Goal: Information Seeking & Learning: Find specific fact

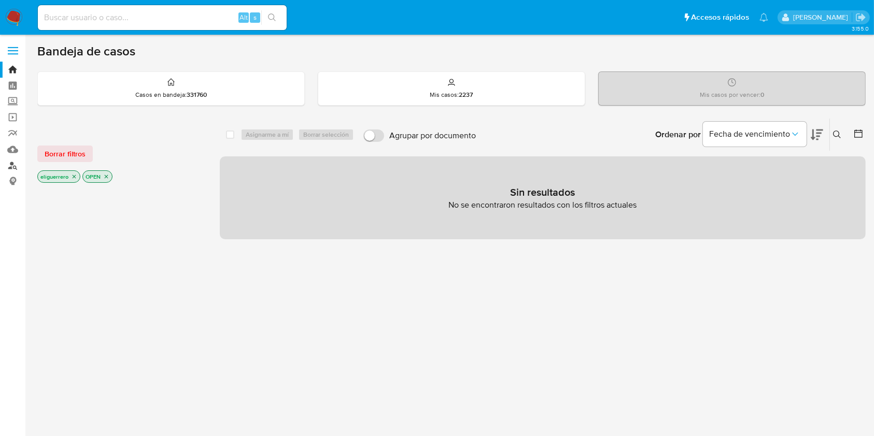
click at [6, 169] on link "Buscador de personas" at bounding box center [61, 166] width 123 height 16
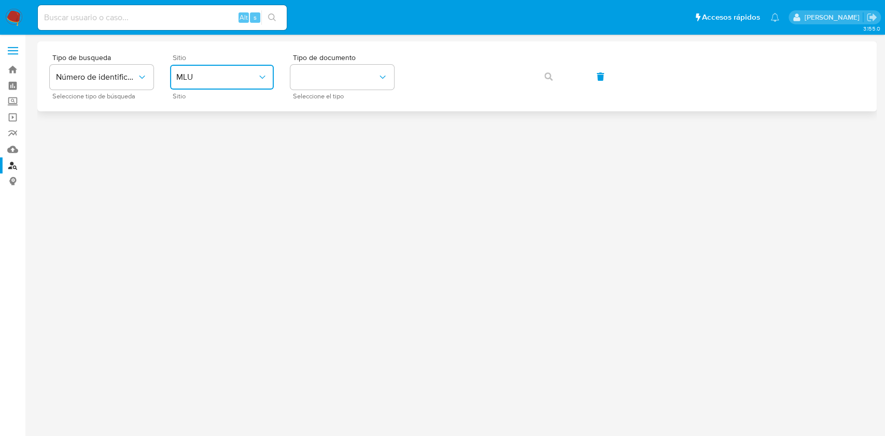
click at [249, 84] on button "MLU" at bounding box center [222, 77] width 104 height 25
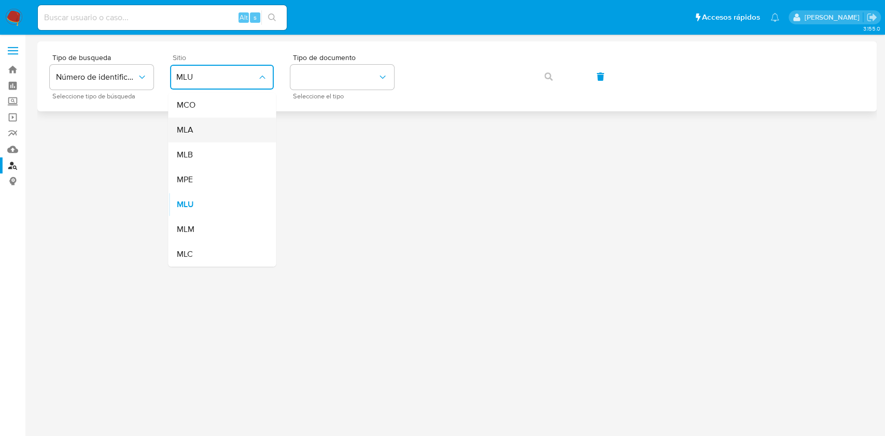
click at [233, 121] on div "MLA" at bounding box center [218, 130] width 85 height 25
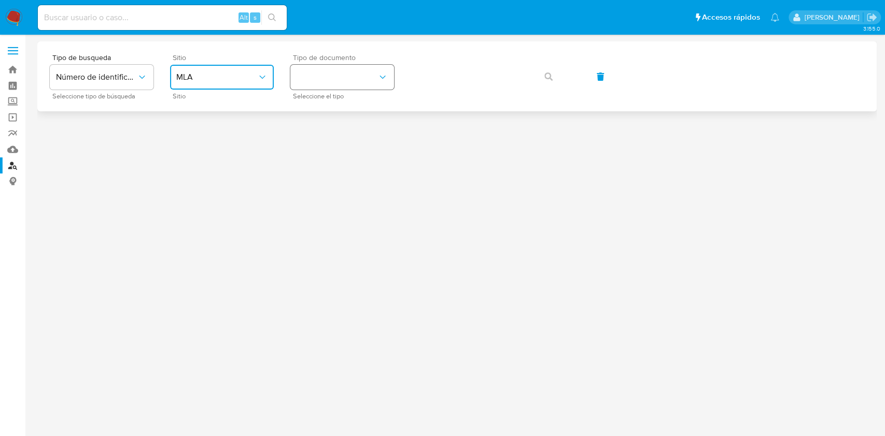
click at [333, 83] on button "identificationType" at bounding box center [342, 77] width 104 height 25
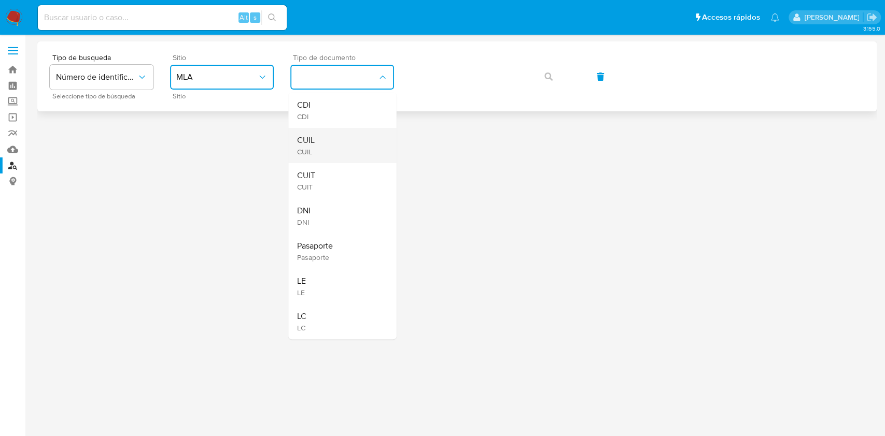
click at [331, 146] on div "CUIL CUIL" at bounding box center [338, 145] width 85 height 35
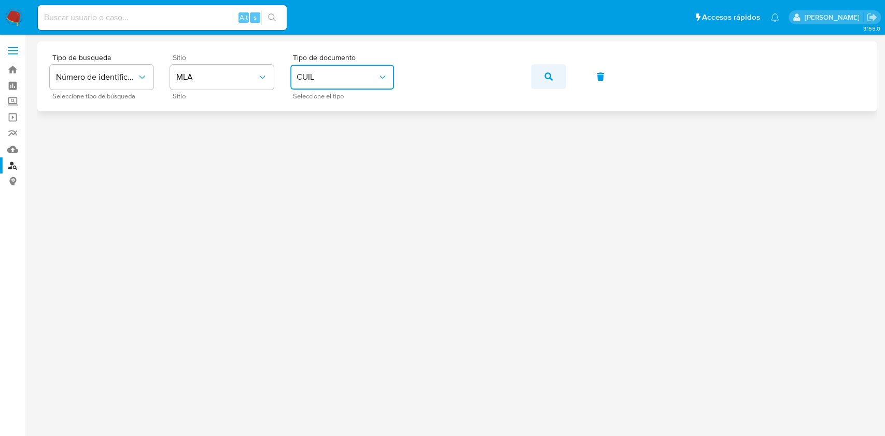
click at [549, 77] on icon "button" at bounding box center [548, 77] width 8 height 8
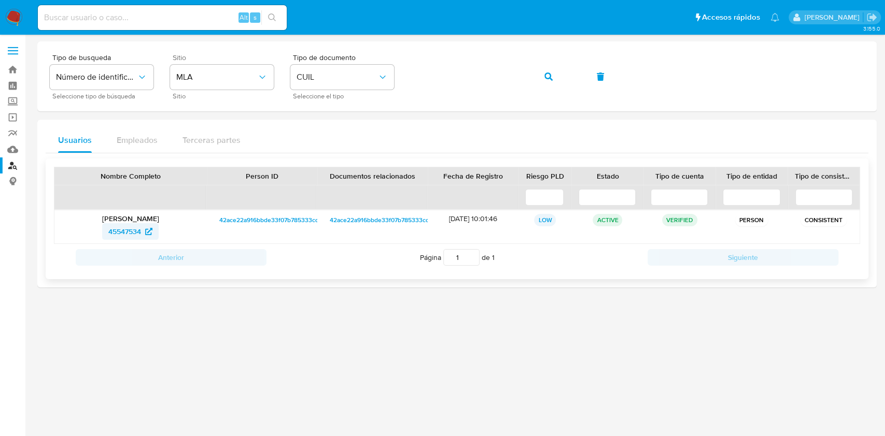
click at [129, 230] on span "45547534" at bounding box center [124, 231] width 33 height 17
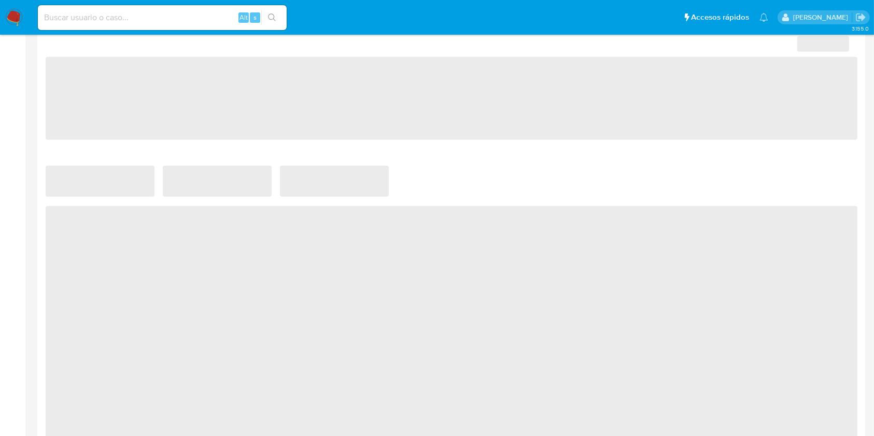
scroll to position [697, 0]
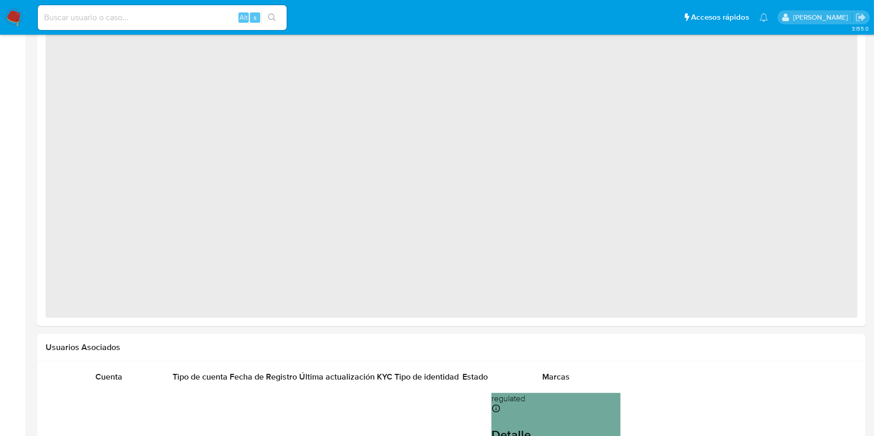
select select "10"
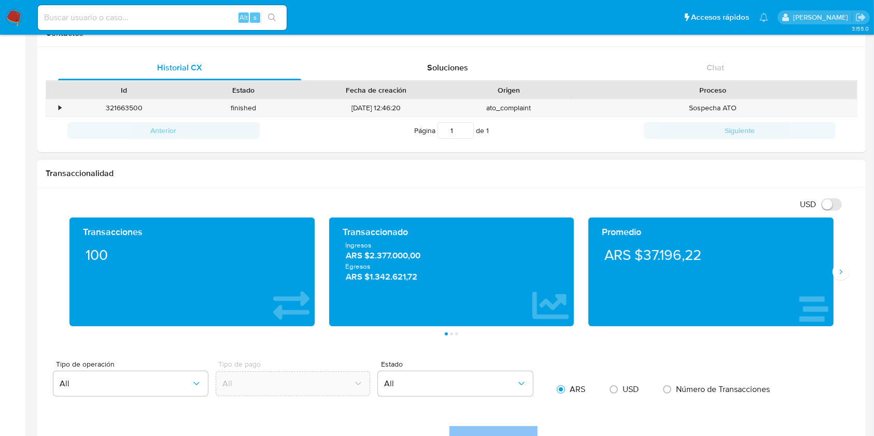
scroll to position [249, 0]
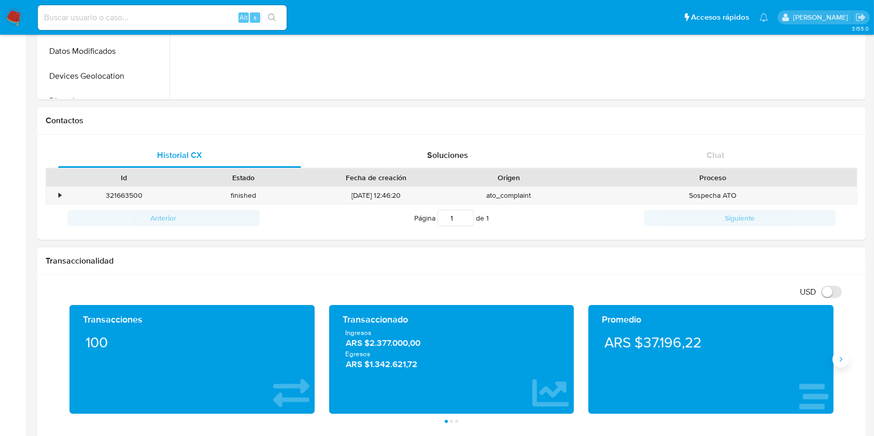
click at [842, 364] on button "Siguiente" at bounding box center [840, 359] width 17 height 17
